Goal: Contribute content: Contribute content

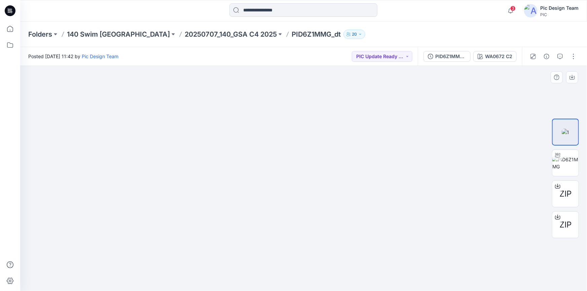
drag, startPoint x: 181, startPoint y: 120, endPoint x: 185, endPoint y: 118, distance: 4.5
click at [564, 165] on img at bounding box center [565, 163] width 26 height 14
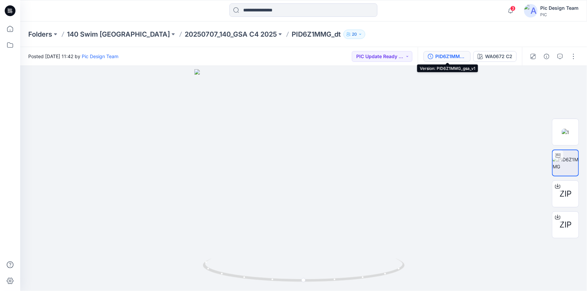
click at [458, 56] on div "PID6Z1MMG_gsa_v1" at bounding box center [450, 56] width 31 height 7
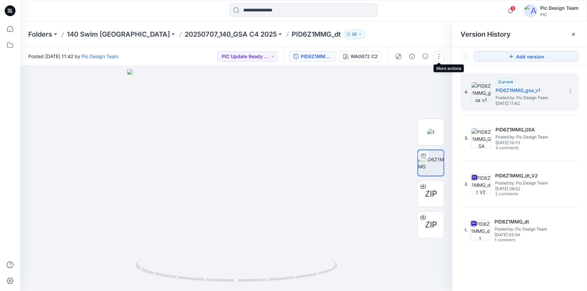
click at [437, 56] on button "button" at bounding box center [438, 56] width 11 height 11
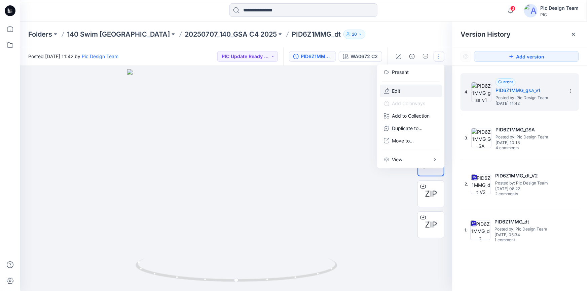
click at [405, 91] on button "Edit" at bounding box center [411, 91] width 62 height 12
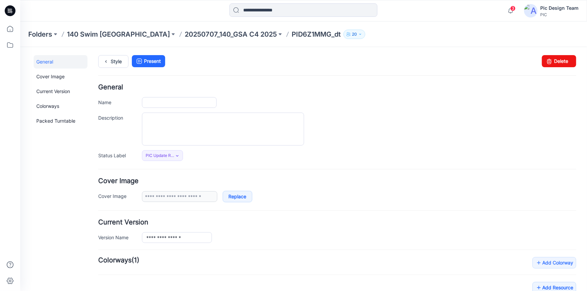
type input "**********"
type input "*********"
type input "*"
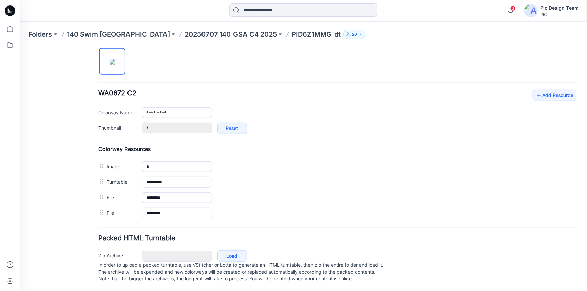
scroll to position [233, 0]
click at [229, 250] on link "Load" at bounding box center [232, 255] width 30 height 11
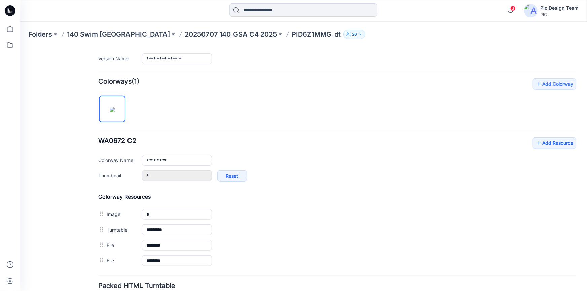
scroll to position [171, 0]
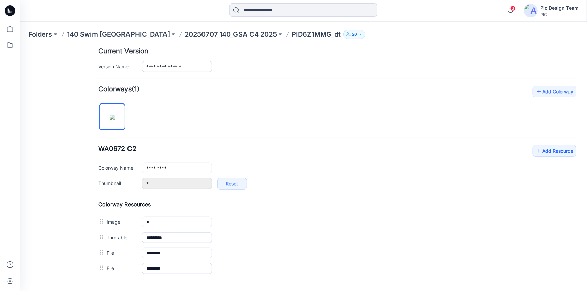
click at [10, 9] on icon at bounding box center [10, 9] width 3 height 0
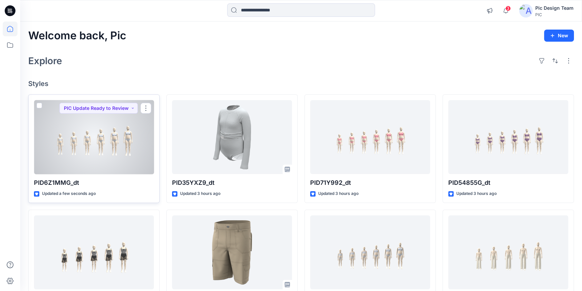
click at [129, 162] on div at bounding box center [94, 137] width 120 height 74
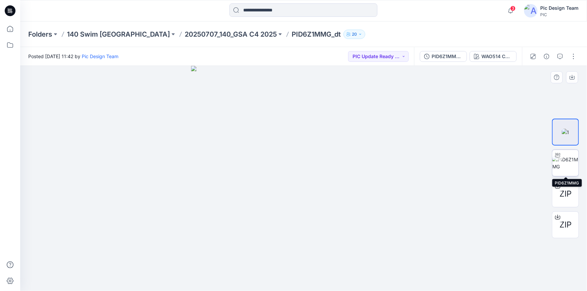
click at [561, 166] on img at bounding box center [565, 163] width 26 height 14
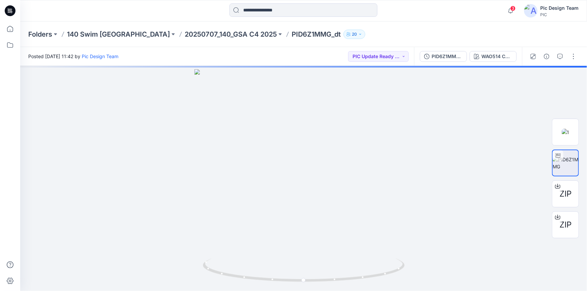
click at [8, 10] on icon at bounding box center [9, 10] width 2 height 0
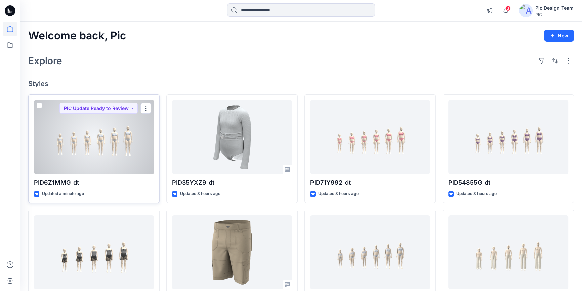
click at [71, 132] on div at bounding box center [94, 137] width 120 height 74
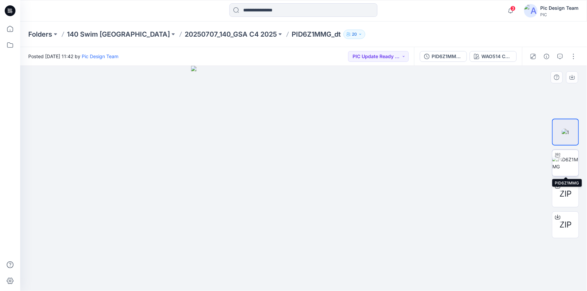
click at [558, 159] on div at bounding box center [557, 155] width 11 height 11
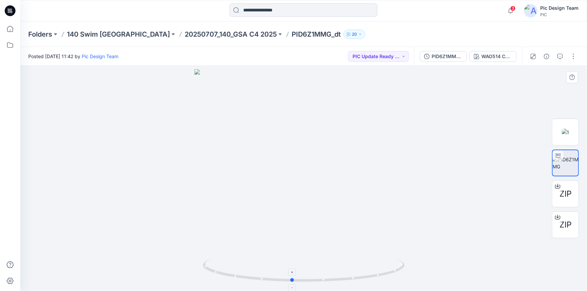
click at [357, 276] on icon at bounding box center [304, 271] width 203 height 25
click at [8, 9] on icon at bounding box center [10, 10] width 11 height 11
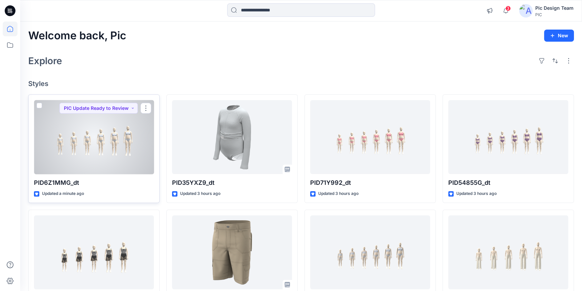
click at [109, 128] on div at bounding box center [94, 137] width 120 height 74
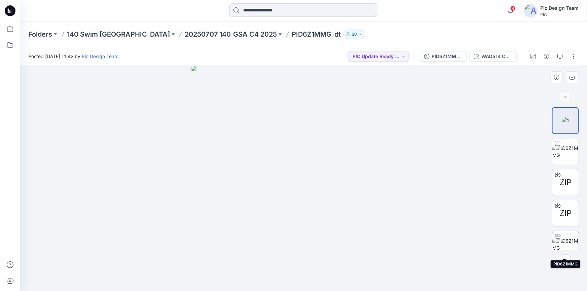
click at [564, 244] on img at bounding box center [565, 244] width 26 height 14
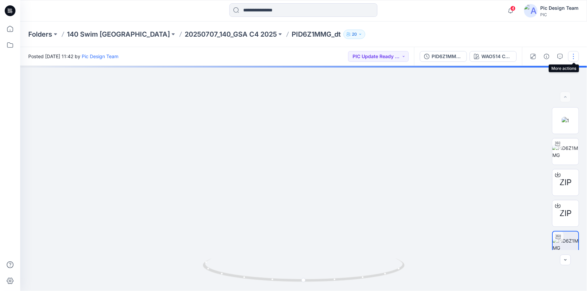
click at [575, 57] on button "button" at bounding box center [573, 56] width 11 height 11
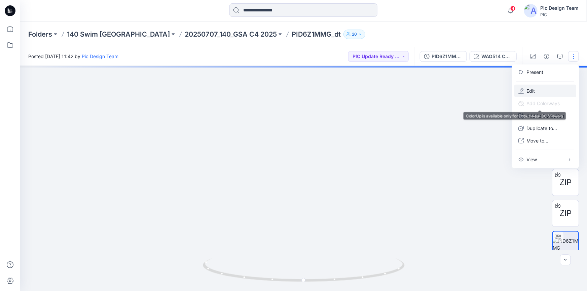
click at [537, 91] on button "Edit" at bounding box center [545, 91] width 62 height 12
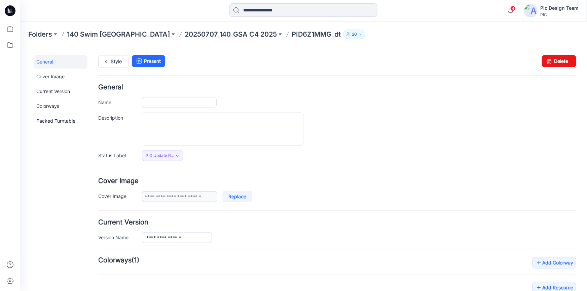
type input "**********"
type input "*"
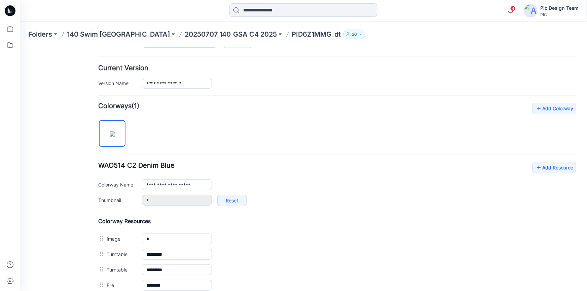
scroll to position [153, 0]
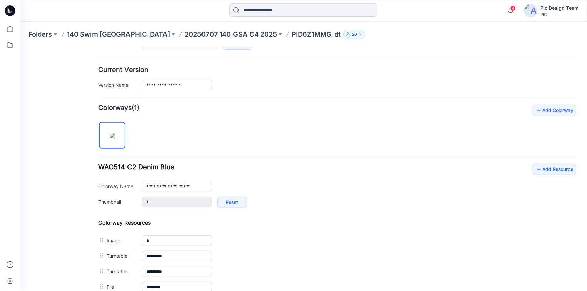
click at [7, 9] on icon at bounding box center [10, 10] width 11 height 11
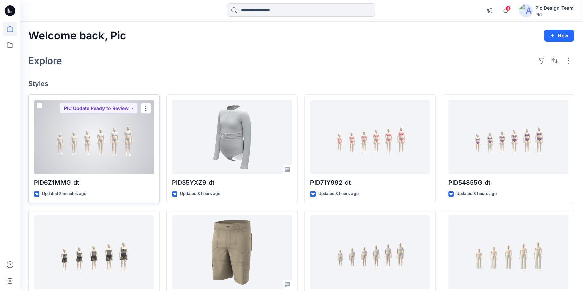
click at [117, 162] on div at bounding box center [94, 137] width 120 height 74
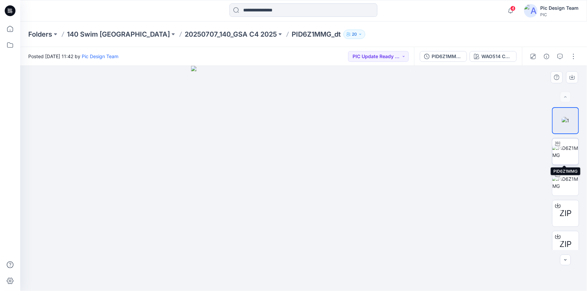
click at [566, 158] on img at bounding box center [565, 152] width 26 height 14
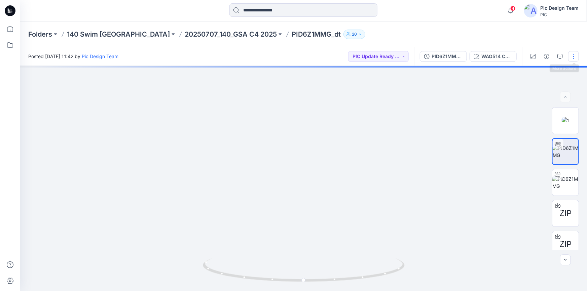
click at [574, 54] on button "button" at bounding box center [573, 56] width 11 height 11
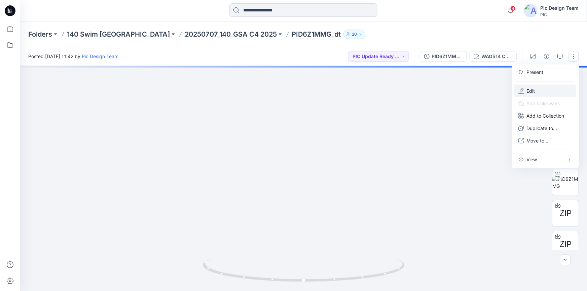
click at [537, 89] on button "Edit" at bounding box center [545, 91] width 62 height 12
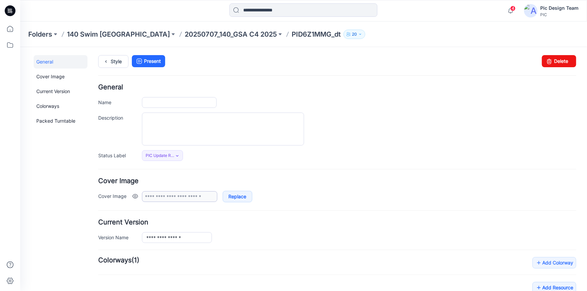
type input "**********"
type input "*"
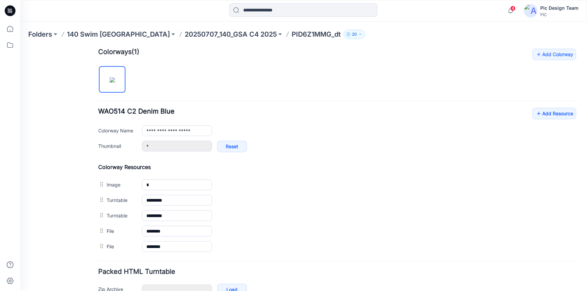
scroll to position [214, 0]
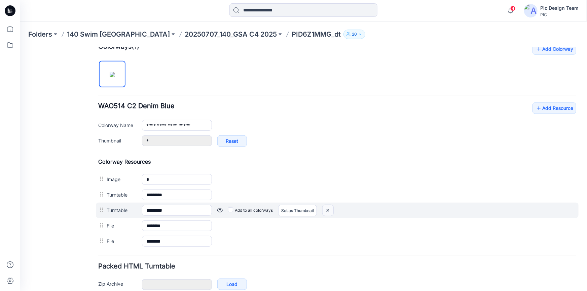
click at [20, 47] on img at bounding box center [20, 47] width 0 height 0
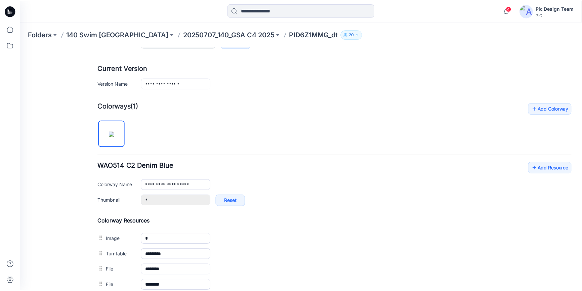
scroll to position [153, 0]
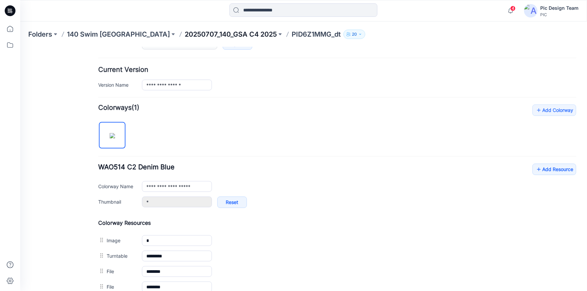
click at [185, 36] on p "20250707_140_GSA C4 2025" at bounding box center [231, 34] width 92 height 9
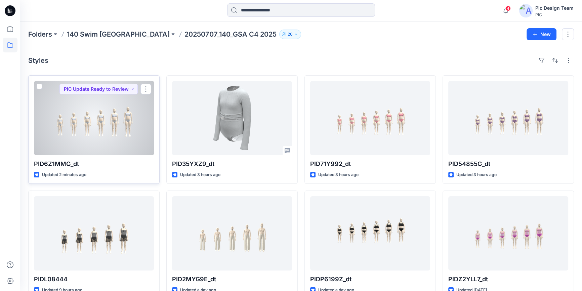
click at [106, 145] on div at bounding box center [94, 118] width 120 height 74
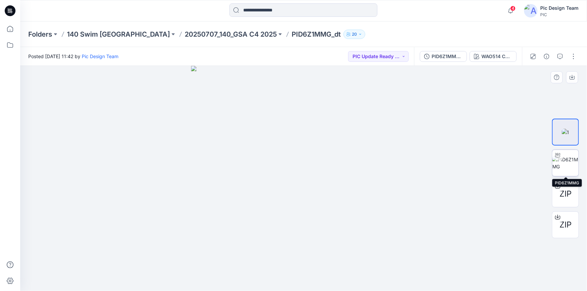
click at [555, 162] on img at bounding box center [565, 163] width 26 height 14
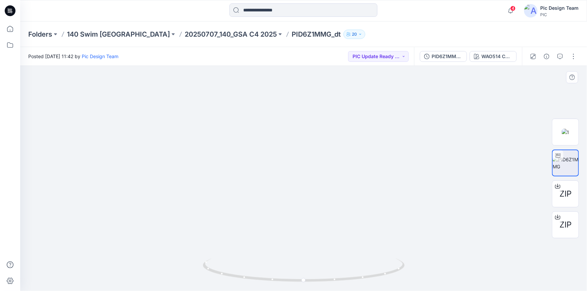
drag, startPoint x: 503, startPoint y: 184, endPoint x: 333, endPoint y: 182, distance: 170.1
click at [10, 7] on icon at bounding box center [10, 10] width 11 height 11
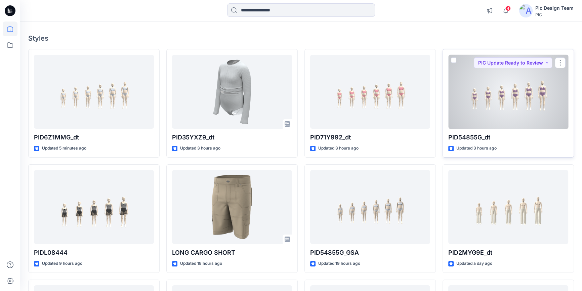
scroll to position [61, 0]
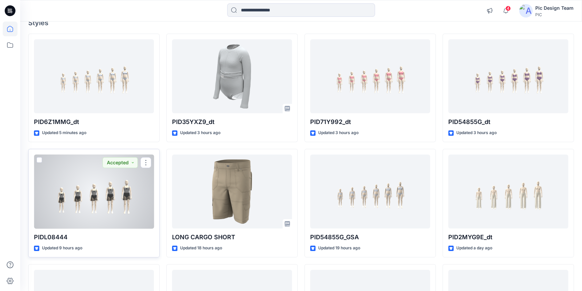
click at [96, 219] on div at bounding box center [94, 192] width 120 height 74
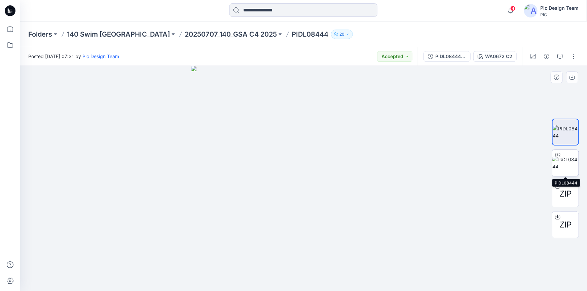
click at [566, 165] on img at bounding box center [565, 163] width 26 height 14
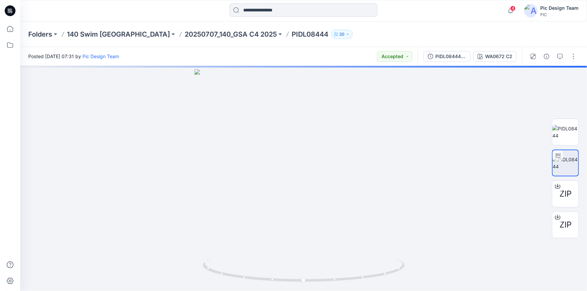
click at [71, 13] on div at bounding box center [91, 10] width 142 height 15
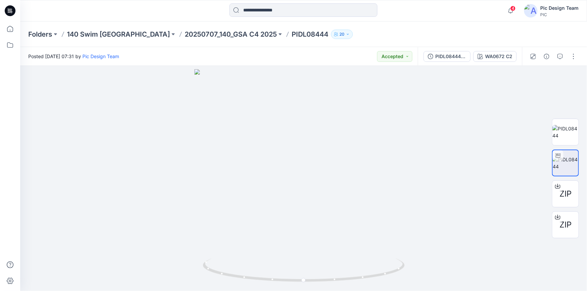
click at [13, 11] on icon at bounding box center [10, 10] width 11 height 11
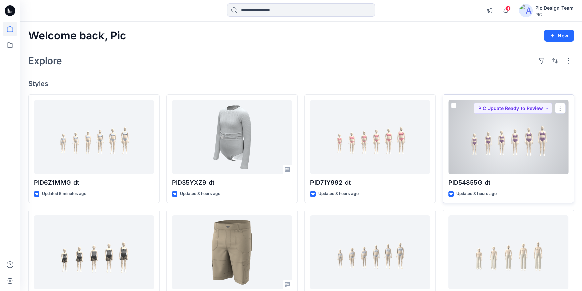
click at [474, 149] on div at bounding box center [508, 137] width 120 height 74
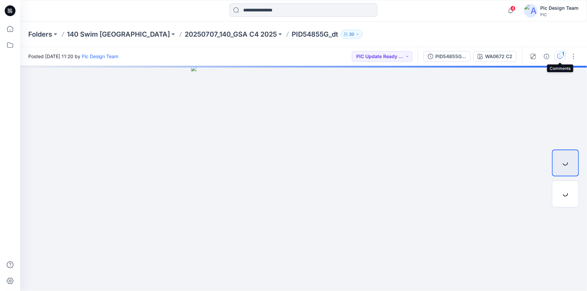
click at [558, 57] on icon "button" at bounding box center [559, 56] width 5 height 5
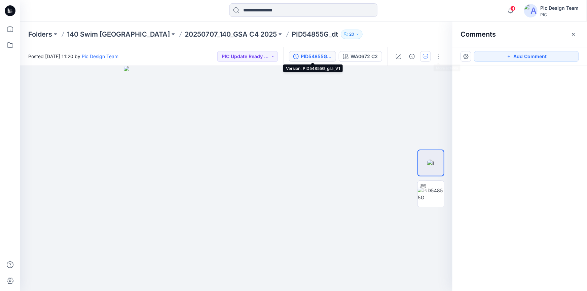
click at [306, 56] on div "PID54855G_gsa_V1" at bounding box center [316, 56] width 31 height 7
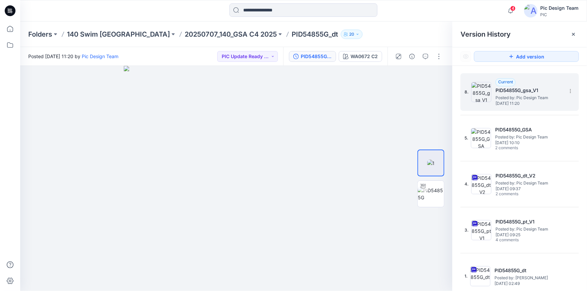
click at [518, 100] on span "Posted by: Pic Design Team" at bounding box center [528, 97] width 67 height 7
click at [440, 56] on button "button" at bounding box center [438, 56] width 11 height 11
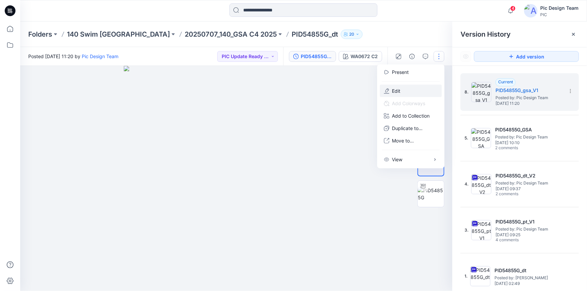
click at [408, 89] on button "Edit" at bounding box center [411, 91] width 62 height 12
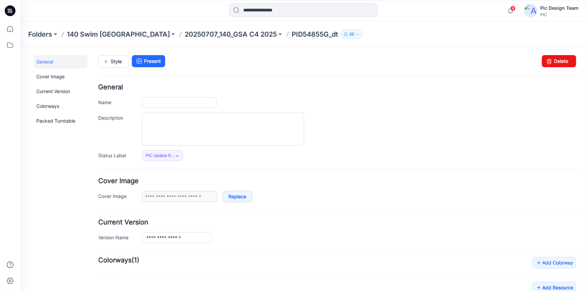
type input "**********"
type input "*********"
type input "*"
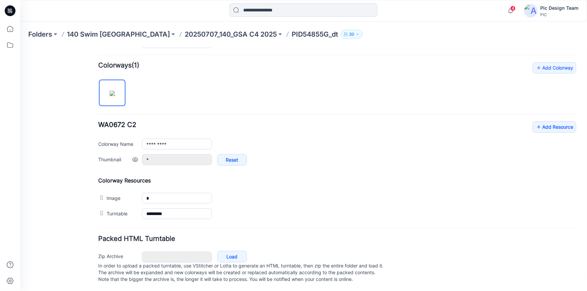
scroll to position [202, 0]
click at [230, 250] on link "Load" at bounding box center [232, 255] width 30 height 11
click at [79, 33] on p "140 Swim [GEOGRAPHIC_DATA]" at bounding box center [118, 34] width 103 height 9
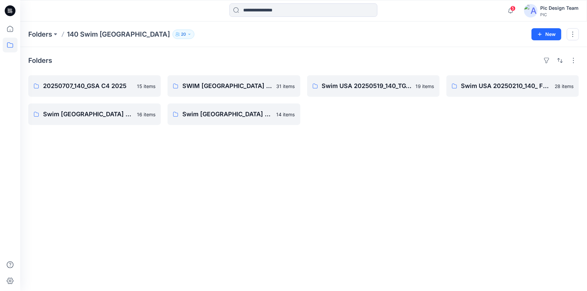
click at [12, 10] on icon at bounding box center [10, 10] width 11 height 11
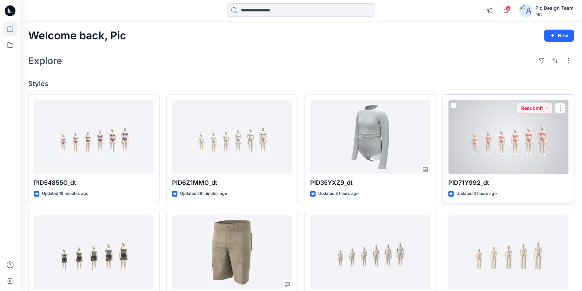
click at [532, 158] on div at bounding box center [508, 137] width 120 height 74
